Goal: Ask a question: Seek information or help from site administrators or community

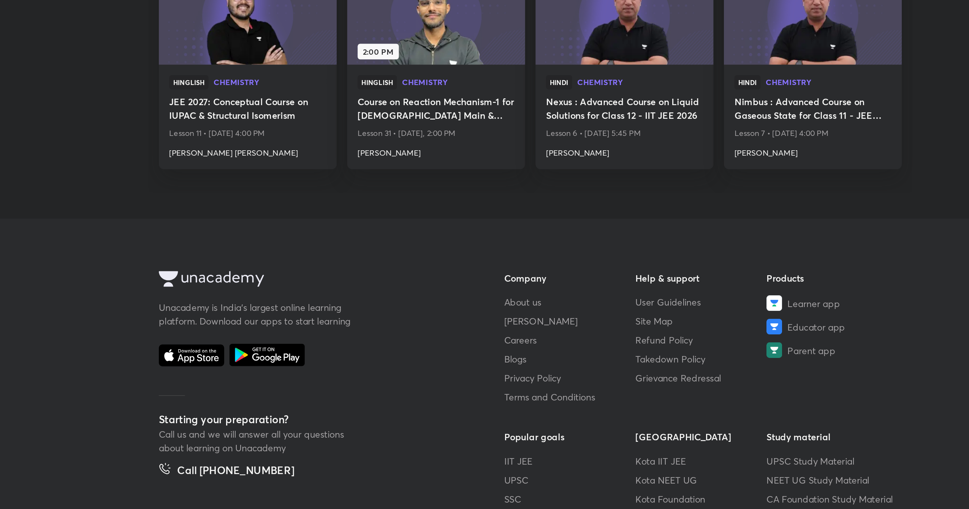
scroll to position [1116, 0]
